Goal: Task Accomplishment & Management: Use online tool/utility

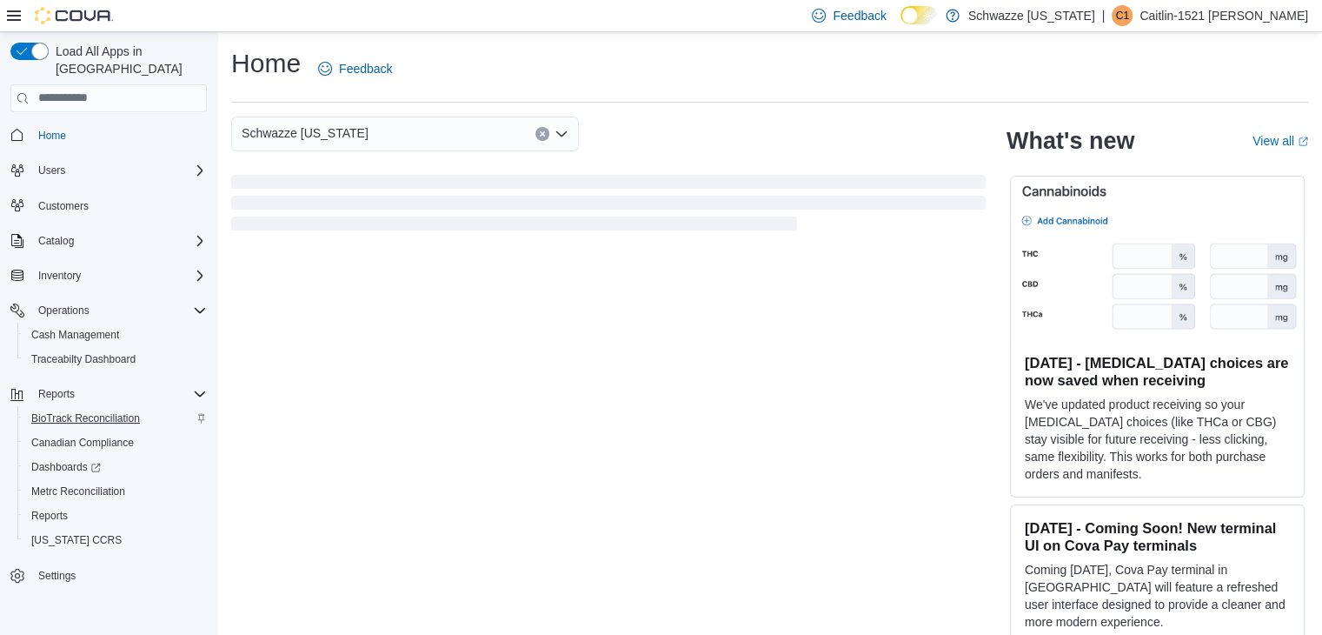
scroll to position [27, 0]
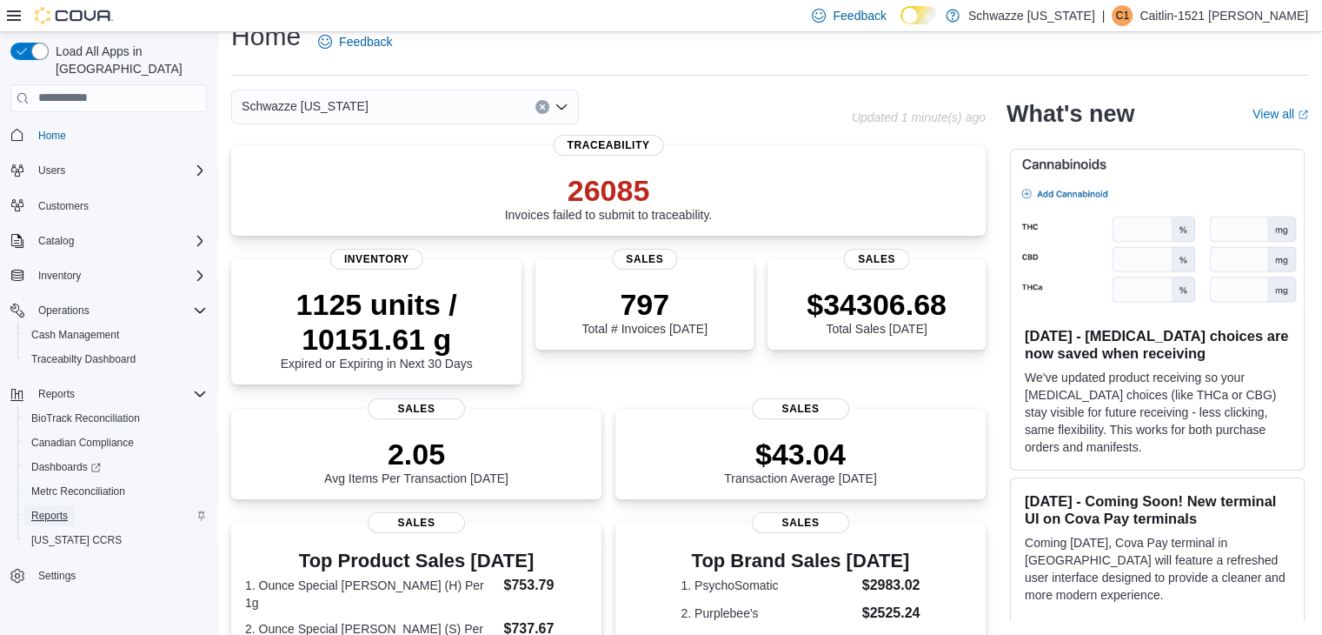
click at [44, 509] on span "Reports" at bounding box center [49, 516] width 37 height 14
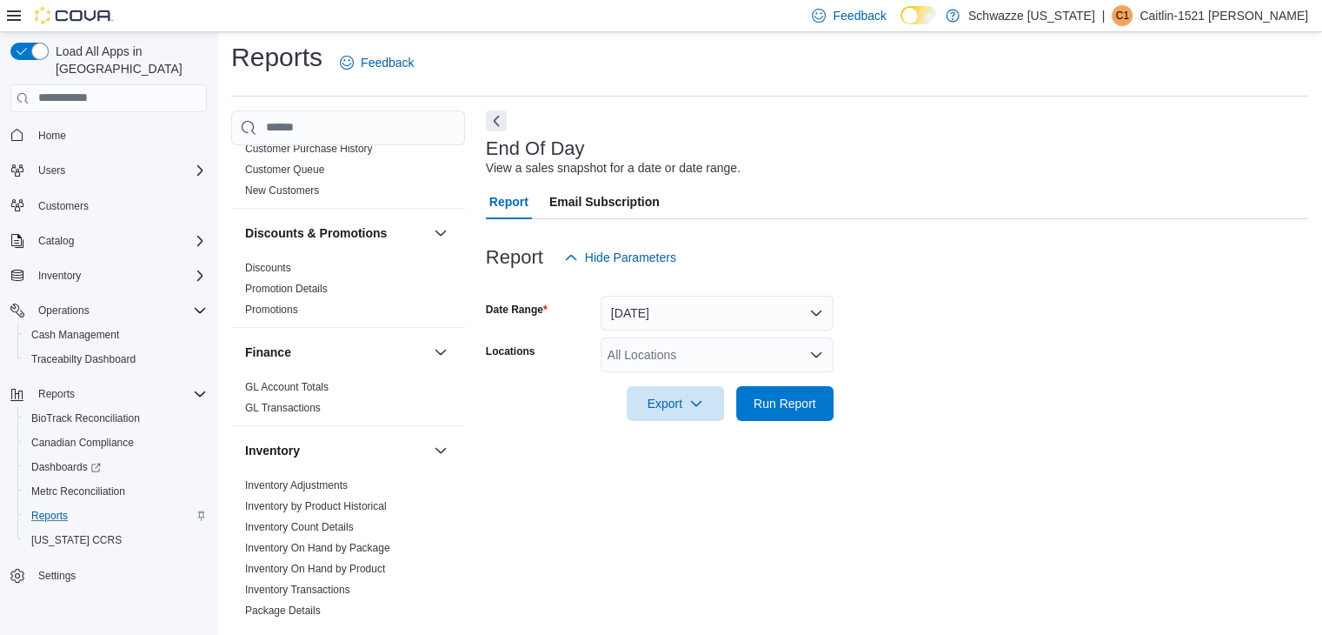
scroll to position [327, 0]
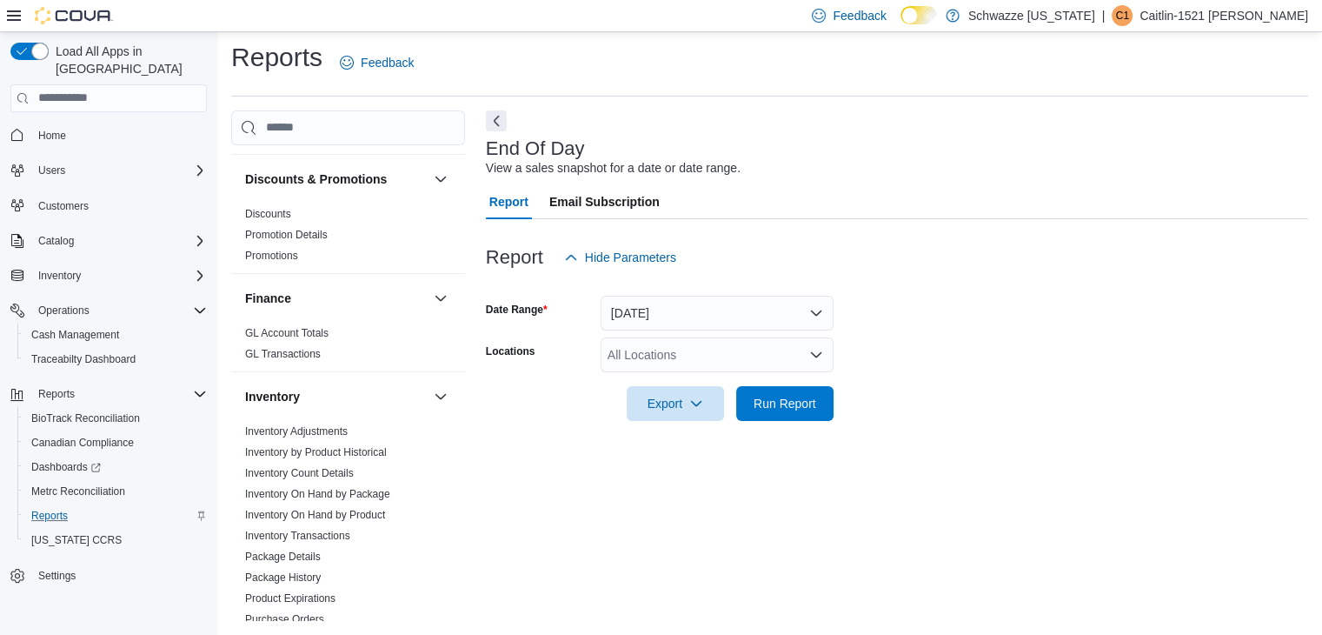
click at [647, 363] on div "All Locations" at bounding box center [717, 354] width 233 height 35
type input "*****"
click at [662, 385] on span "RGO13 Clovis" at bounding box center [694, 383] width 77 height 17
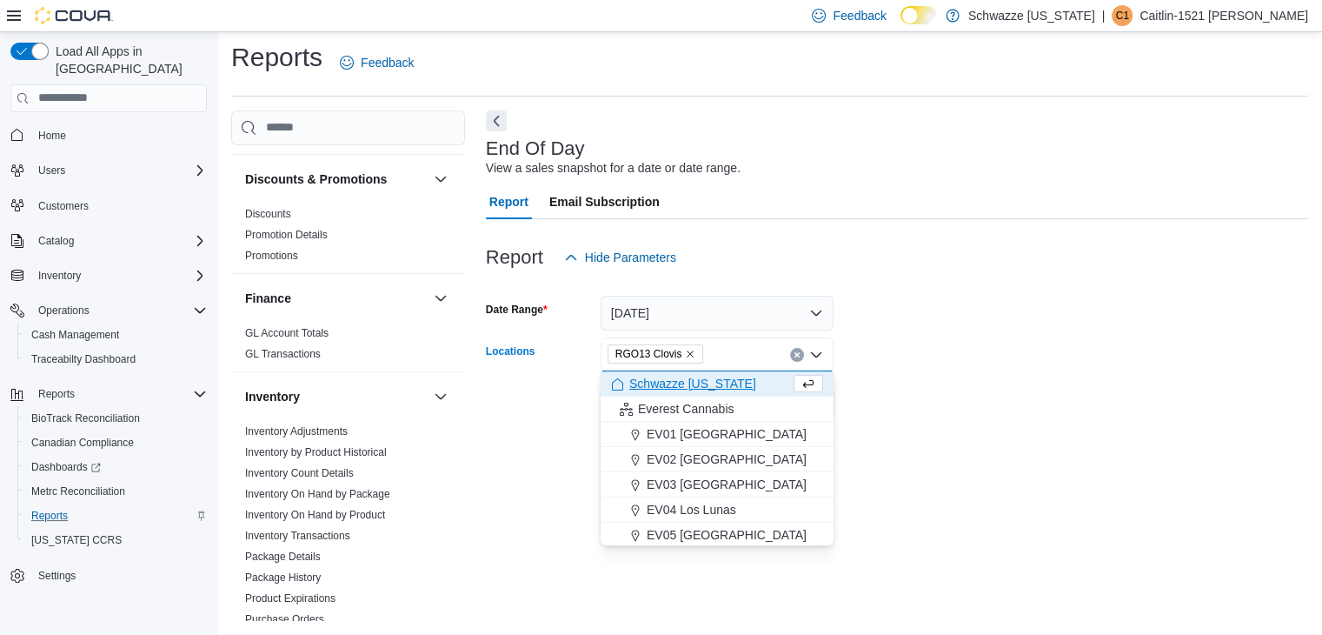
click at [955, 355] on form "Date Range [DATE] Locations RGO13 [GEOGRAPHIC_DATA] Combo box. Selected. RGO13 …" at bounding box center [897, 348] width 822 height 146
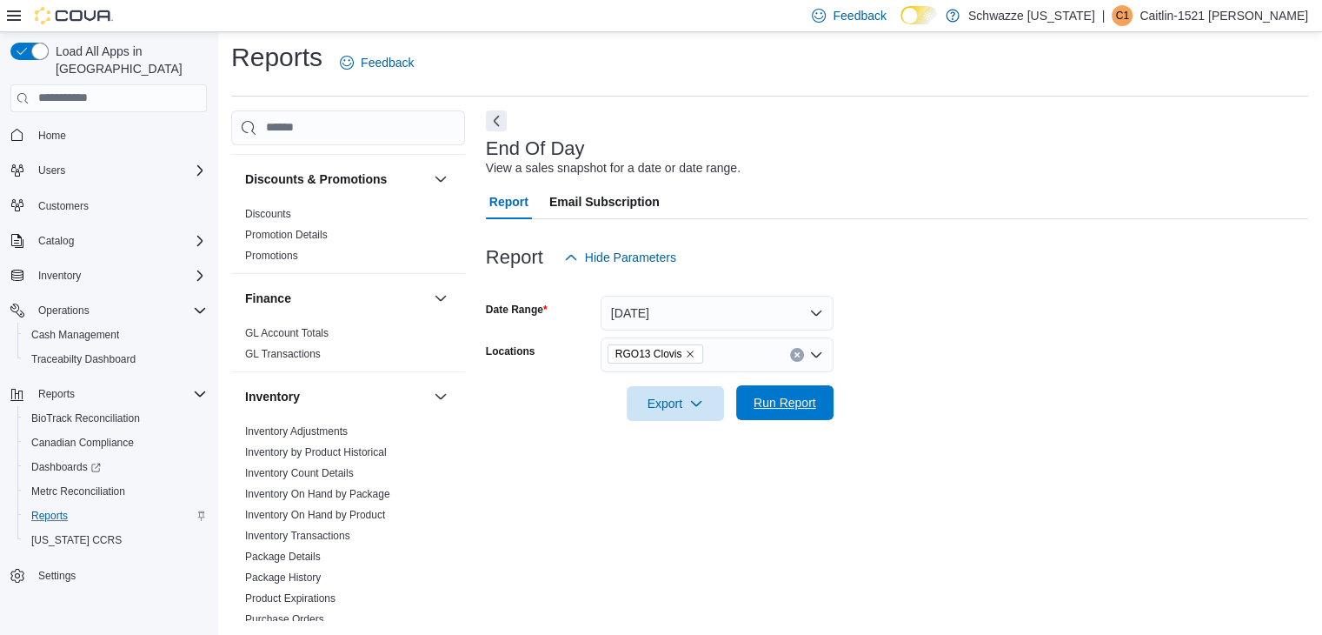
click at [814, 396] on span "Run Report" at bounding box center [785, 402] width 63 height 17
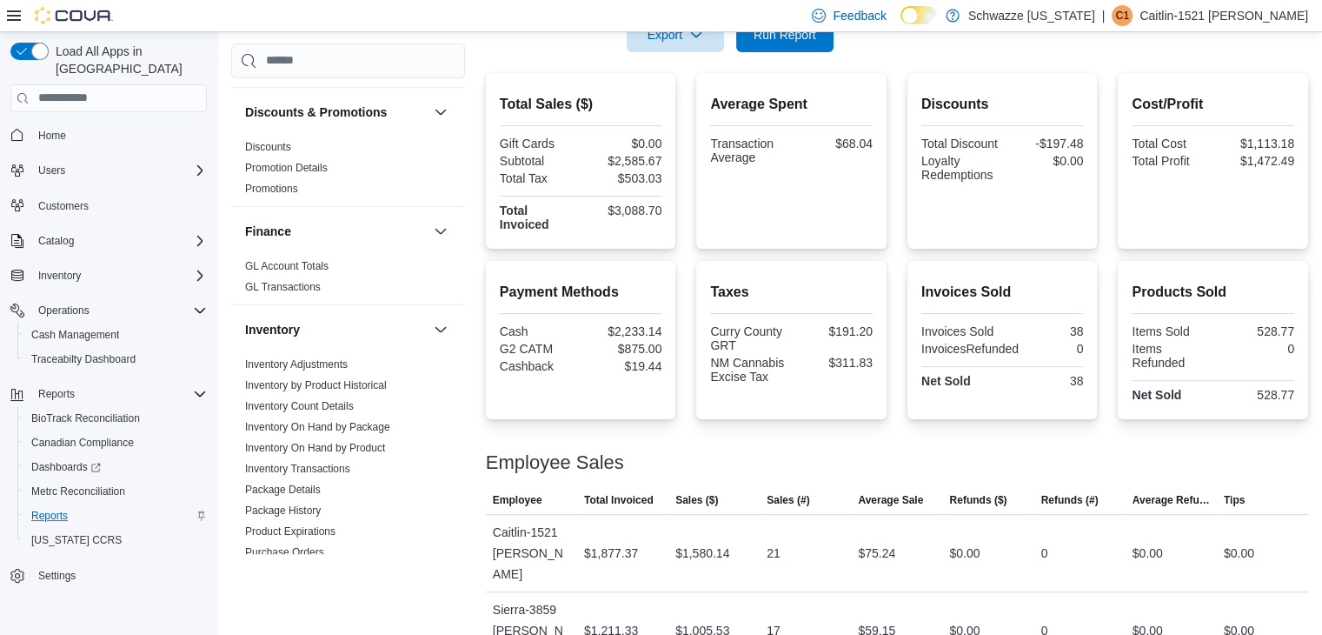
scroll to position [381, 0]
